Goal: Information Seeking & Learning: Learn about a topic

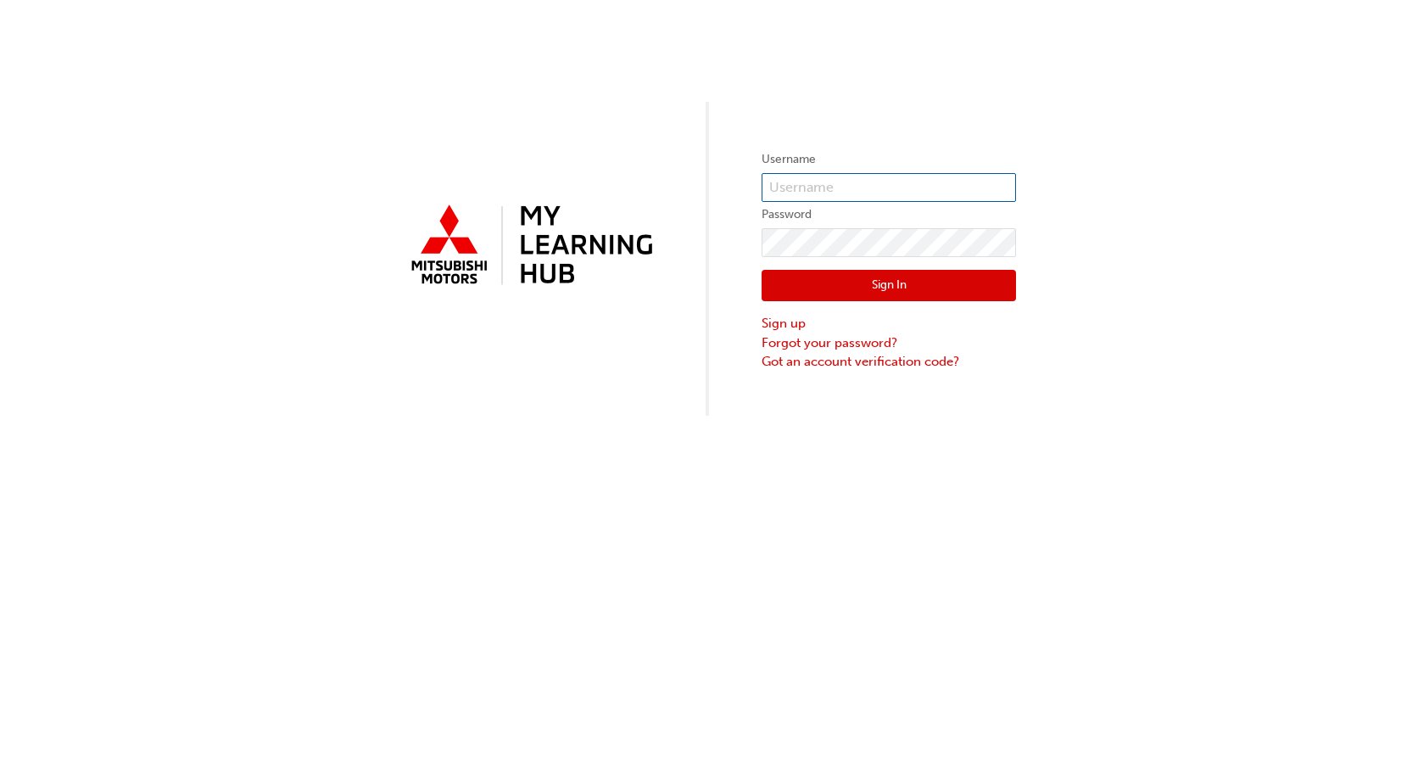
type input "0005932337"
click at [843, 290] on button "Sign In" at bounding box center [889, 286] width 254 height 32
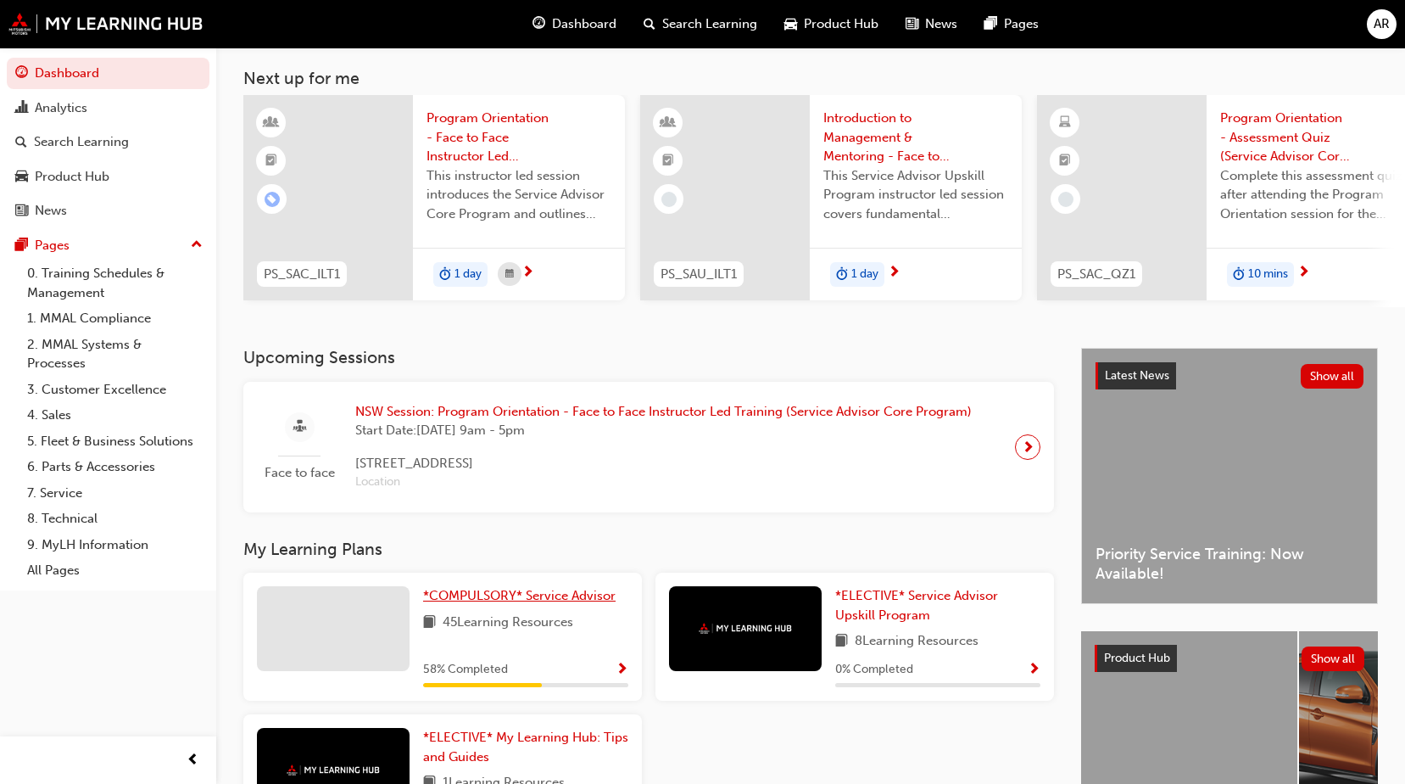
scroll to position [85, 0]
click at [536, 600] on span "*COMPULSORY* Service Advisor" at bounding box center [519, 594] width 193 height 15
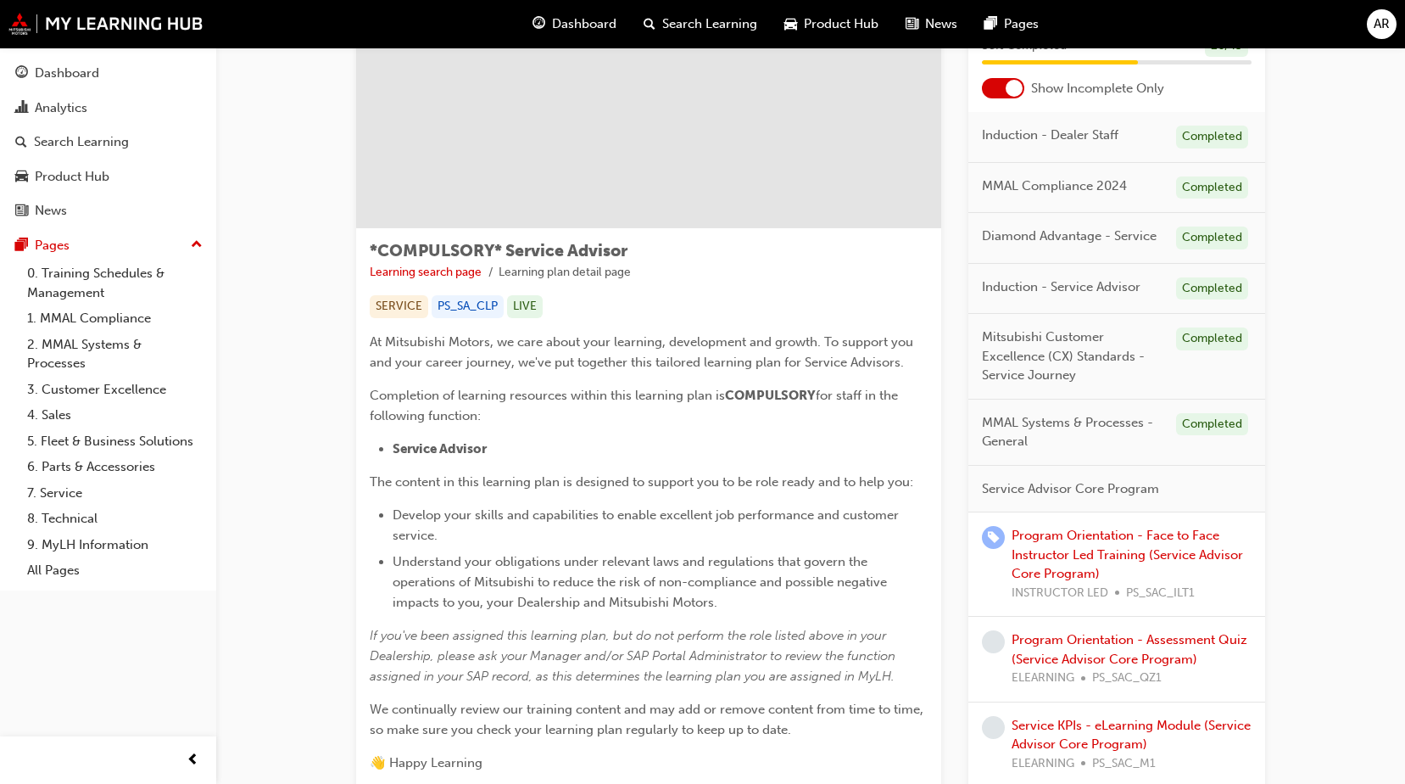
scroll to position [170, 0]
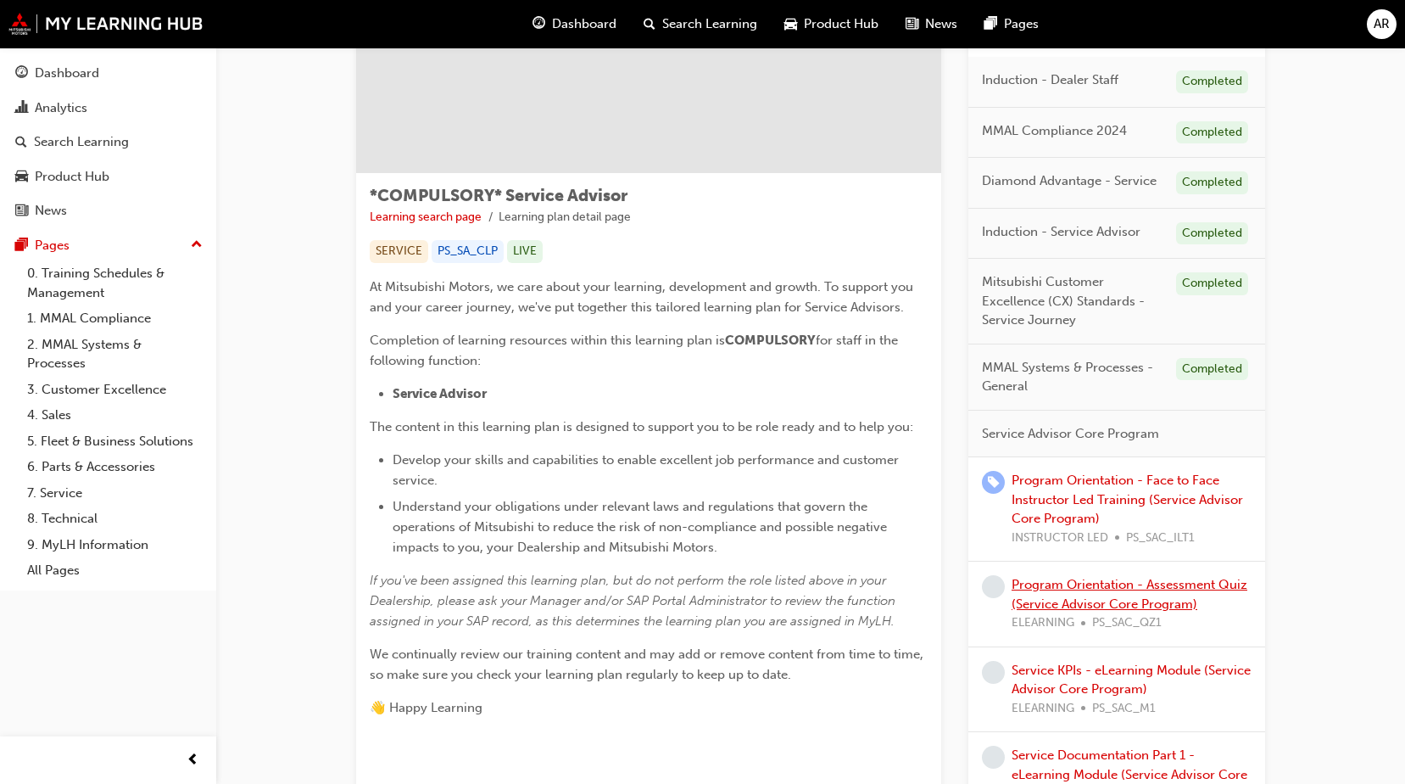
click at [1226, 584] on link "Program Orientation - Assessment Quiz (Service Advisor Core Program)" at bounding box center [1130, 594] width 236 height 35
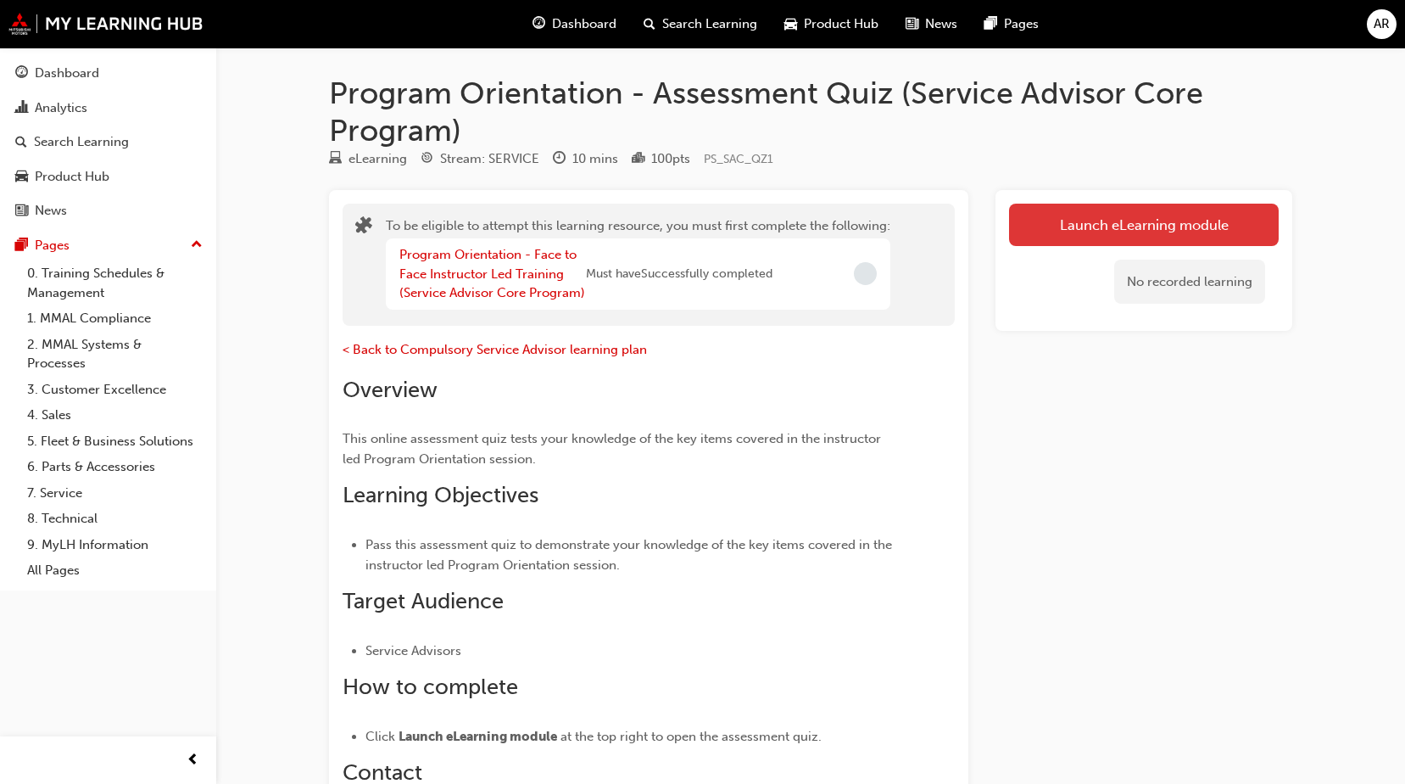
click at [1058, 230] on button "Launch eLearning module" at bounding box center [1144, 225] width 270 height 42
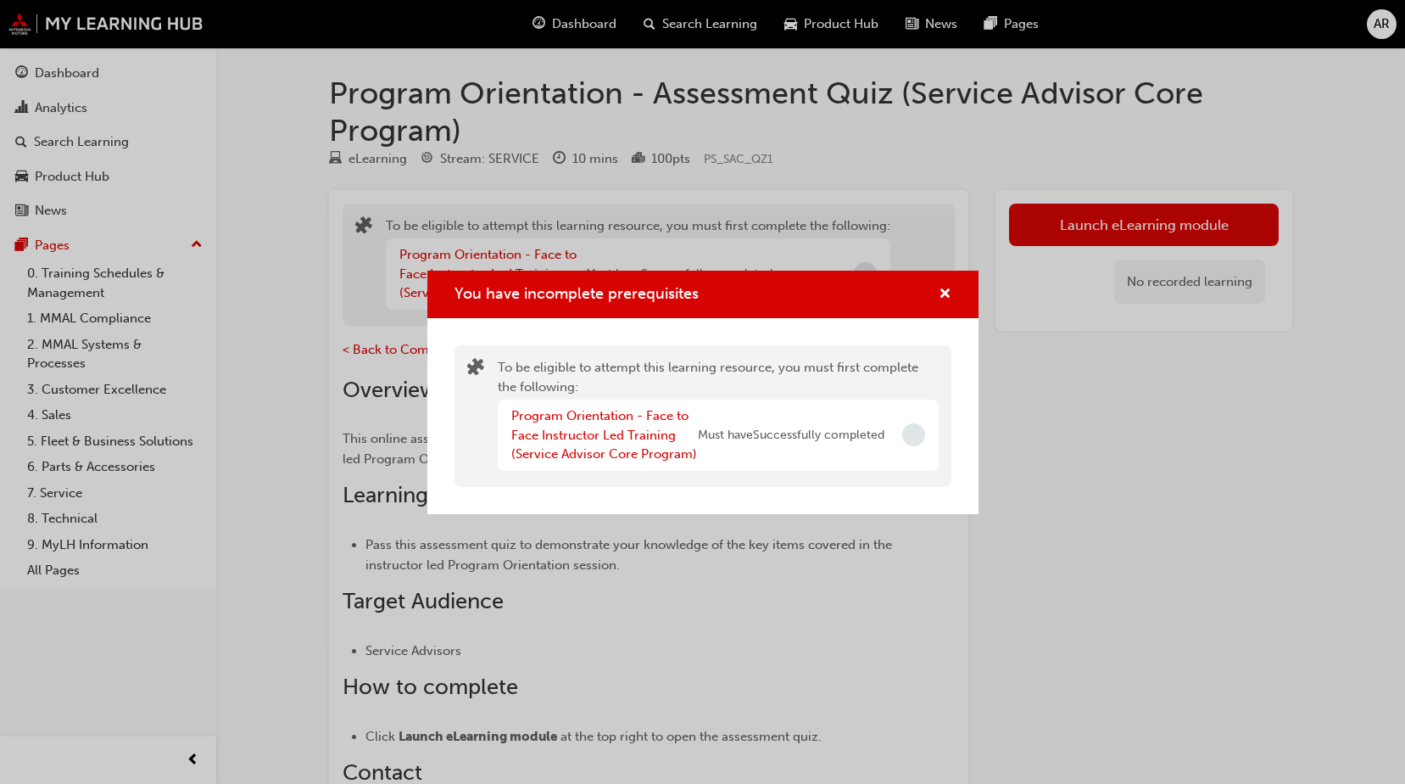
click at [947, 310] on div "You have incomplete prerequisites" at bounding box center [702, 295] width 551 height 48
click at [943, 304] on button "You have incomplete prerequisites" at bounding box center [945, 294] width 13 height 21
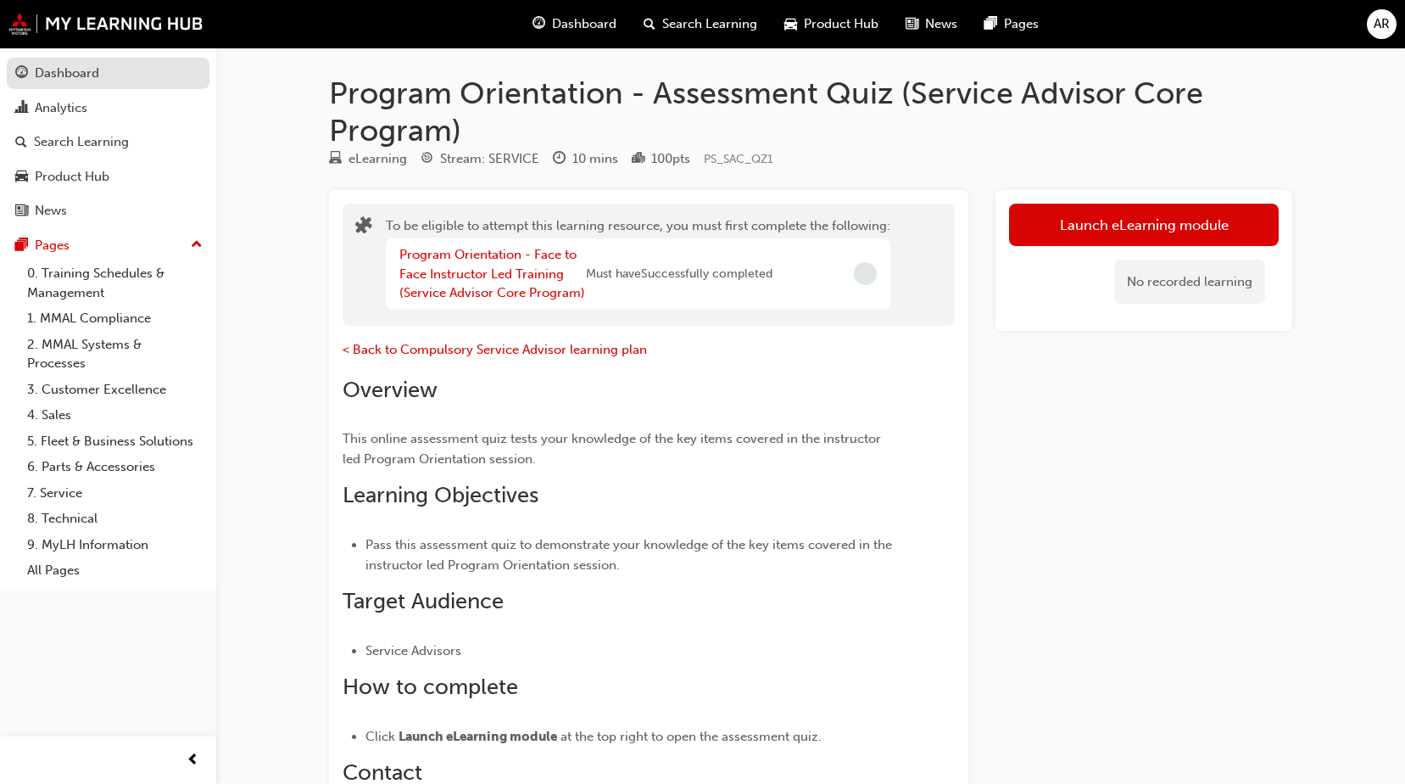
click at [152, 72] on div "Dashboard" at bounding box center [108, 73] width 186 height 21
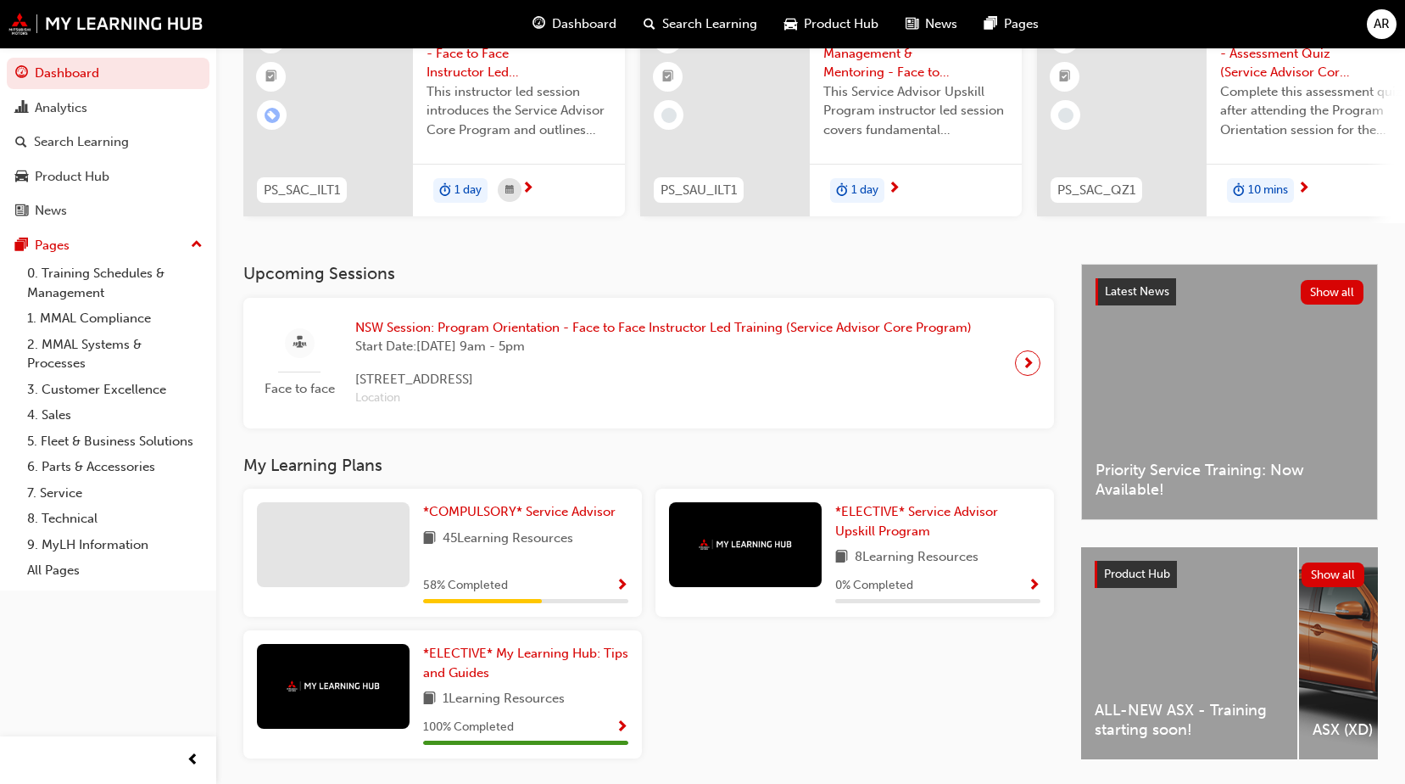
scroll to position [170, 0]
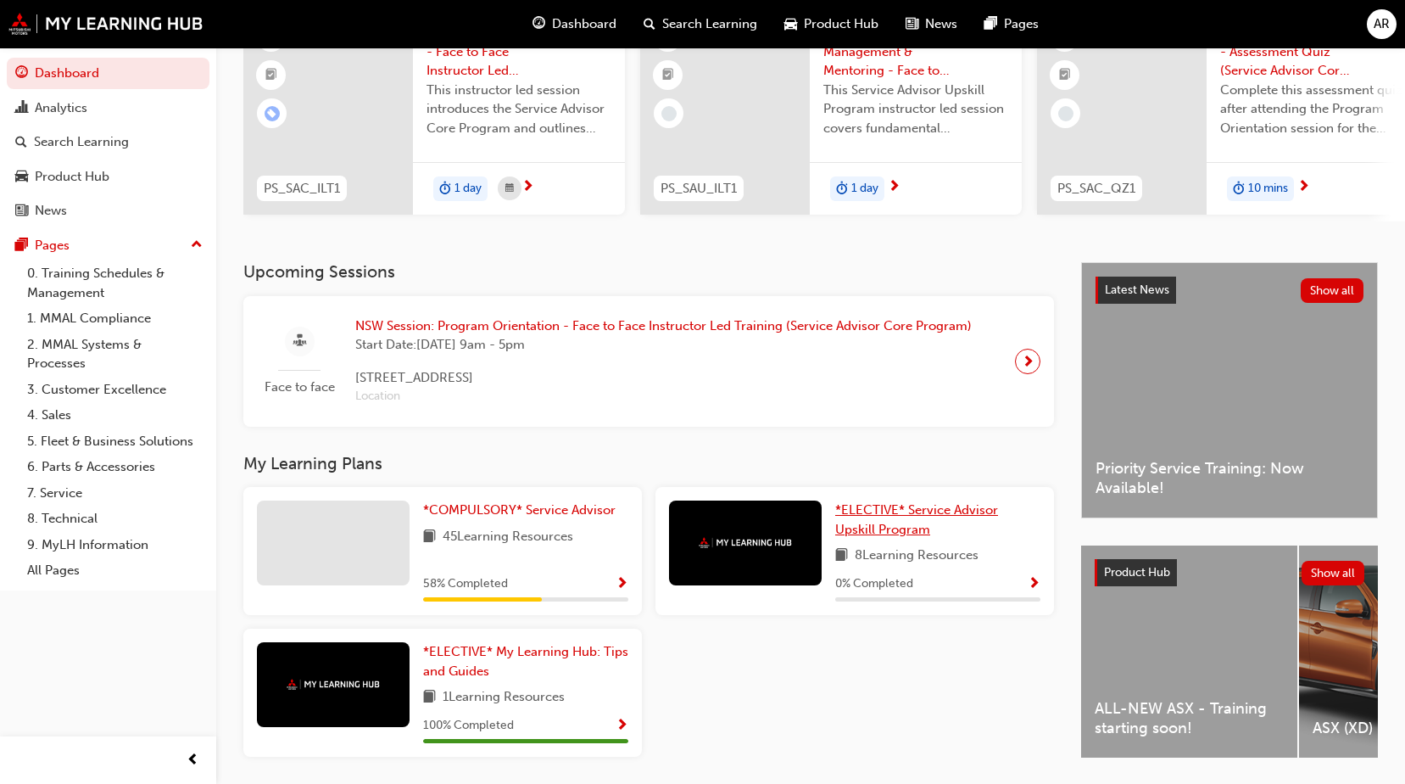
click at [895, 528] on link "*ELECTIVE* Service Advisor Upskill Program" at bounding box center [937, 519] width 205 height 38
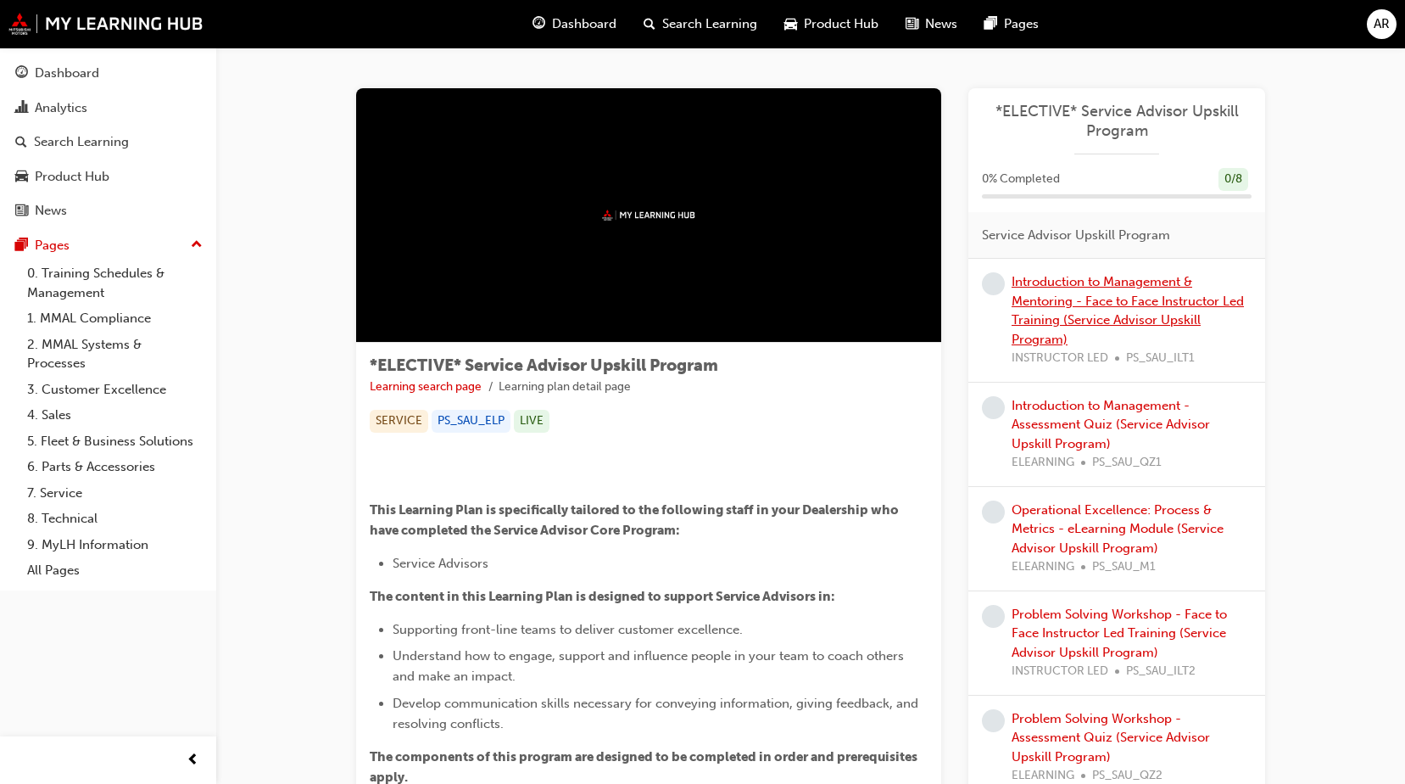
click at [1044, 300] on link "Introduction to Management & Mentoring - Face to Face Instructor Led Training (…" at bounding box center [1128, 310] width 232 height 73
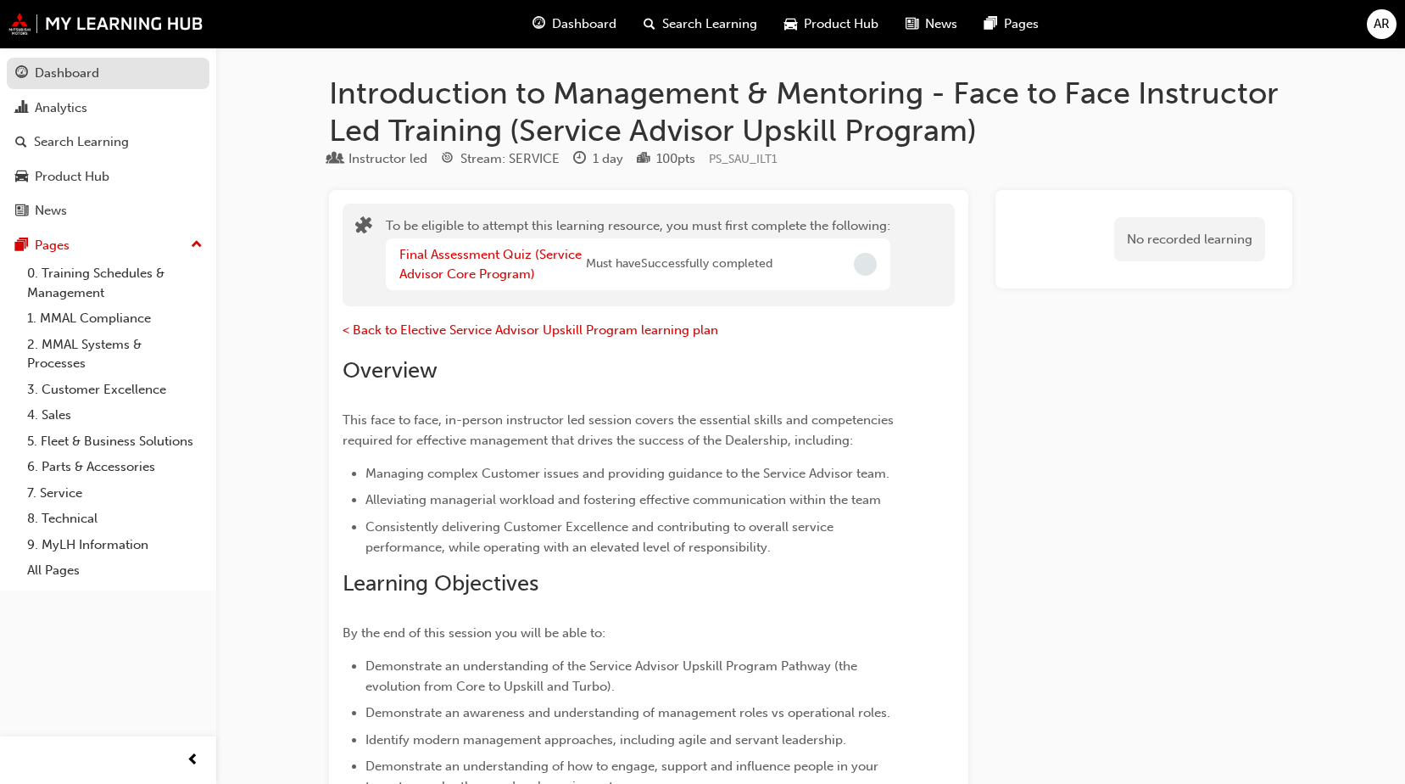
click at [133, 80] on div "Dashboard" at bounding box center [108, 73] width 186 height 21
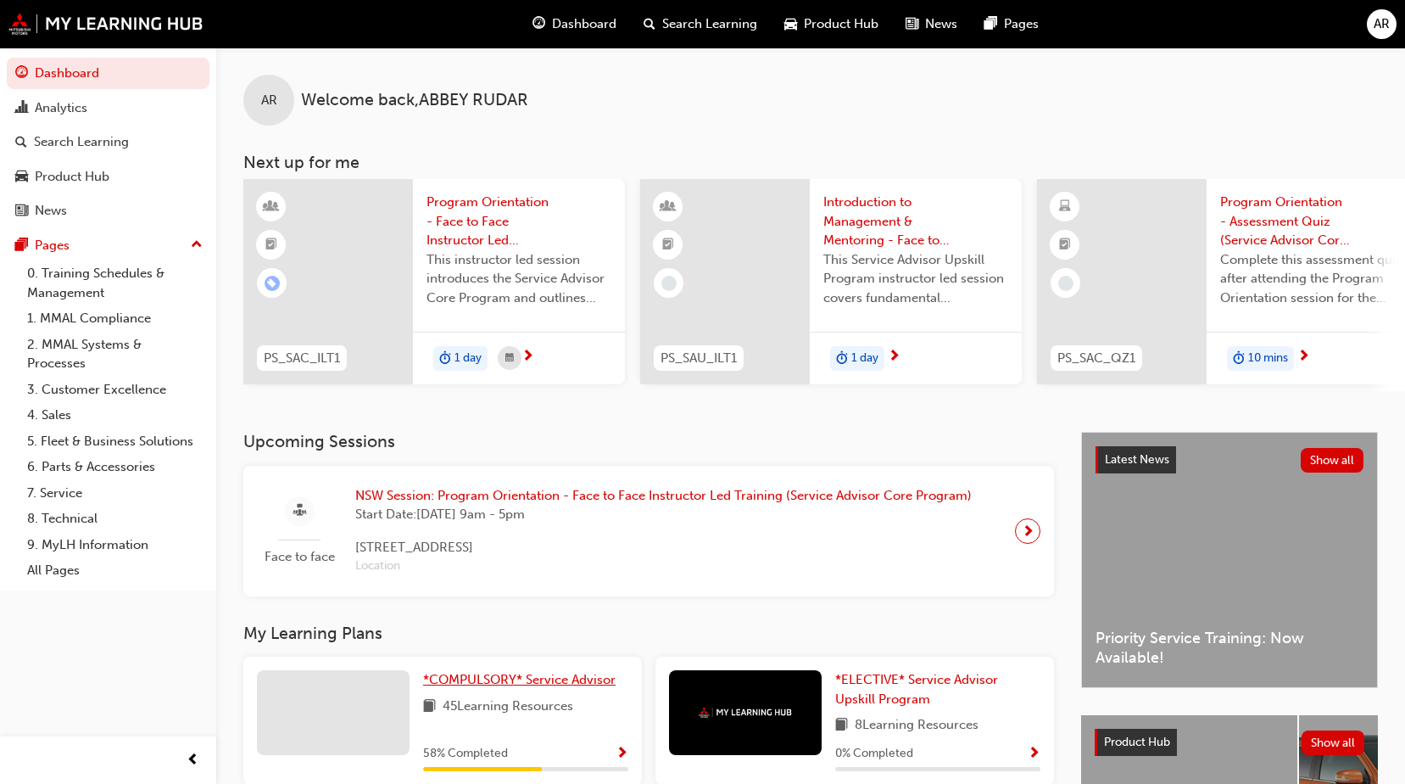
click at [455, 678] on link "*COMPULSORY* Service Advisor" at bounding box center [522, 680] width 199 height 20
